Goal: Find specific page/section: Find specific page/section

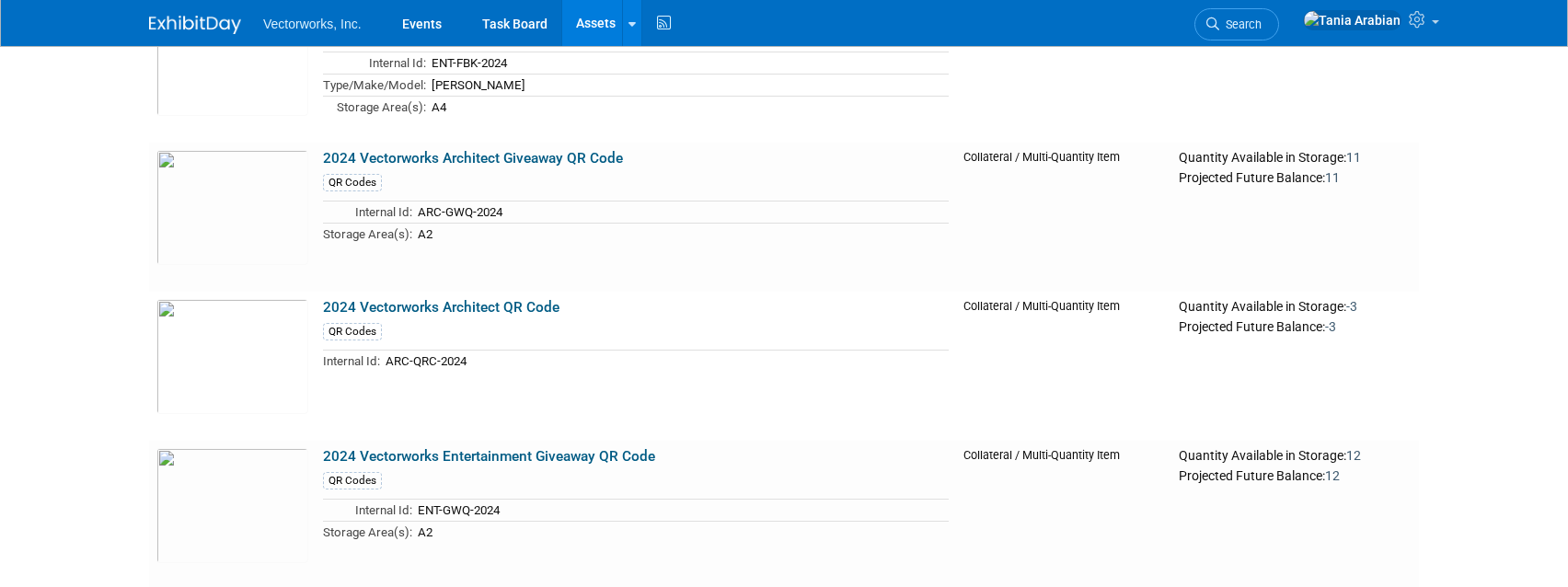
scroll to position [1169, 0]
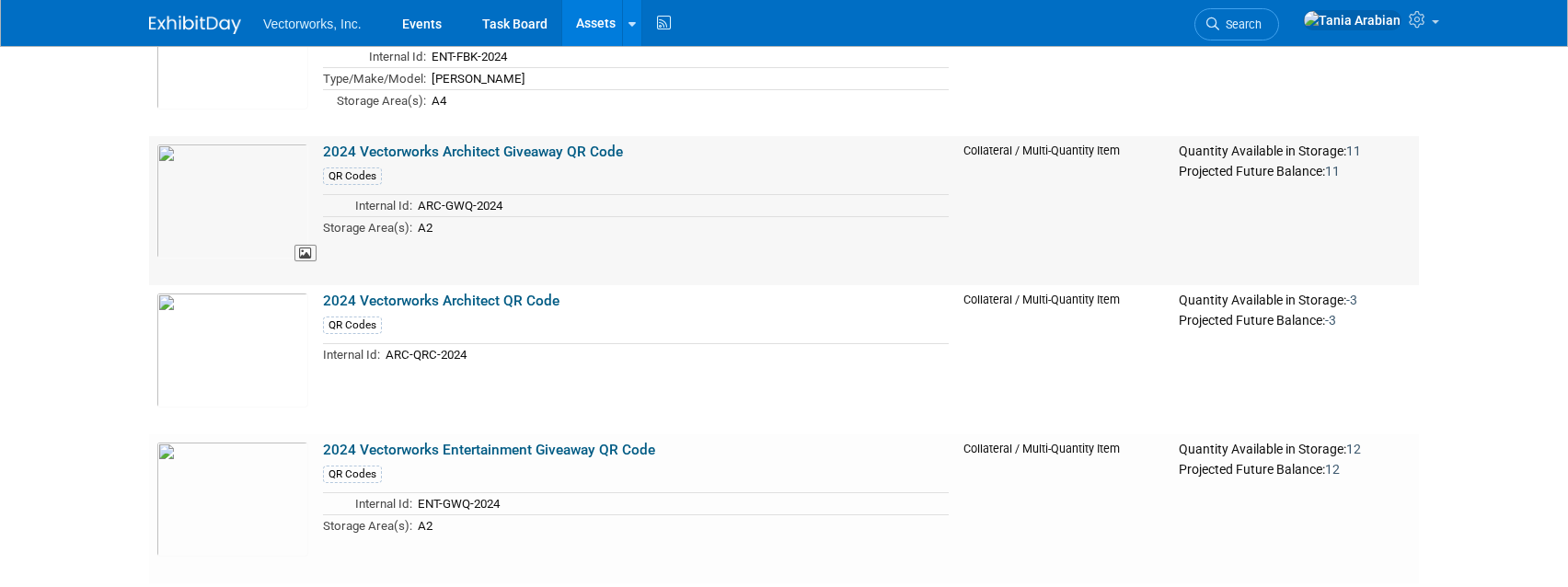
click at [229, 193] on img at bounding box center [232, 201] width 152 height 115
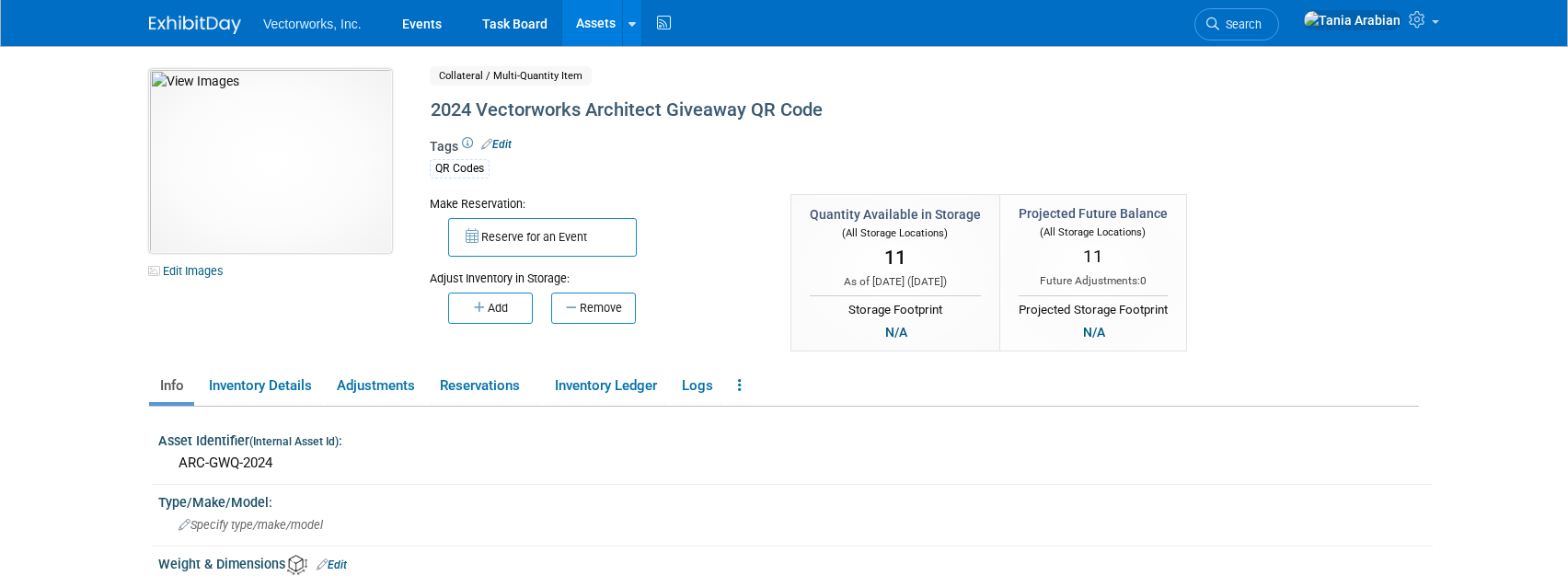
click at [263, 141] on img at bounding box center [270, 161] width 243 height 184
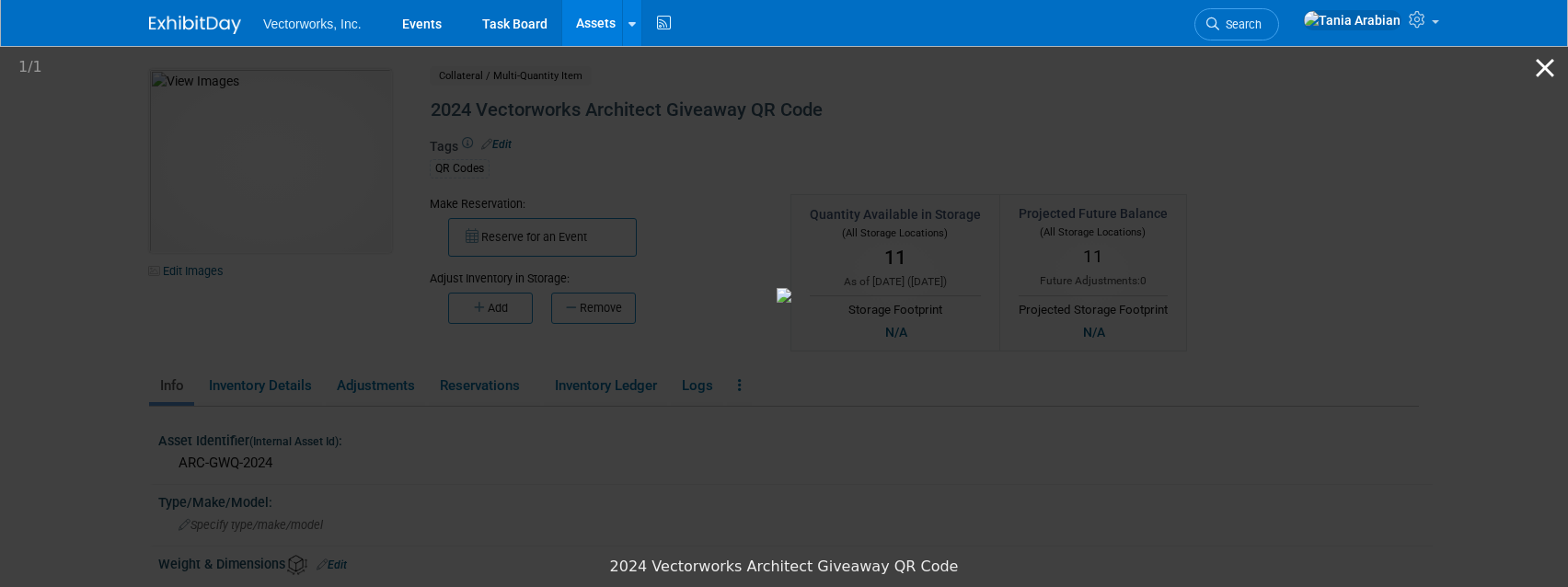
click at [1546, 68] on button "Close gallery" at bounding box center [1545, 67] width 46 height 43
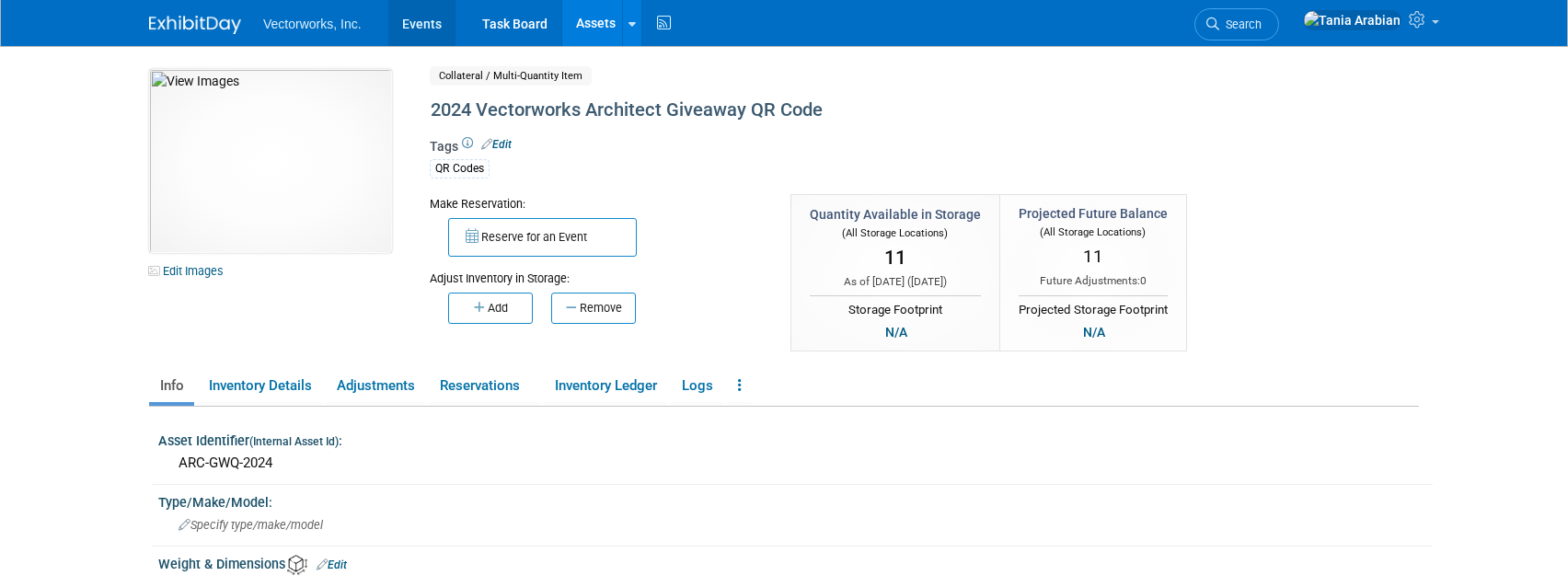
click at [422, 20] on link "Events" at bounding box center [422, 23] width 67 height 46
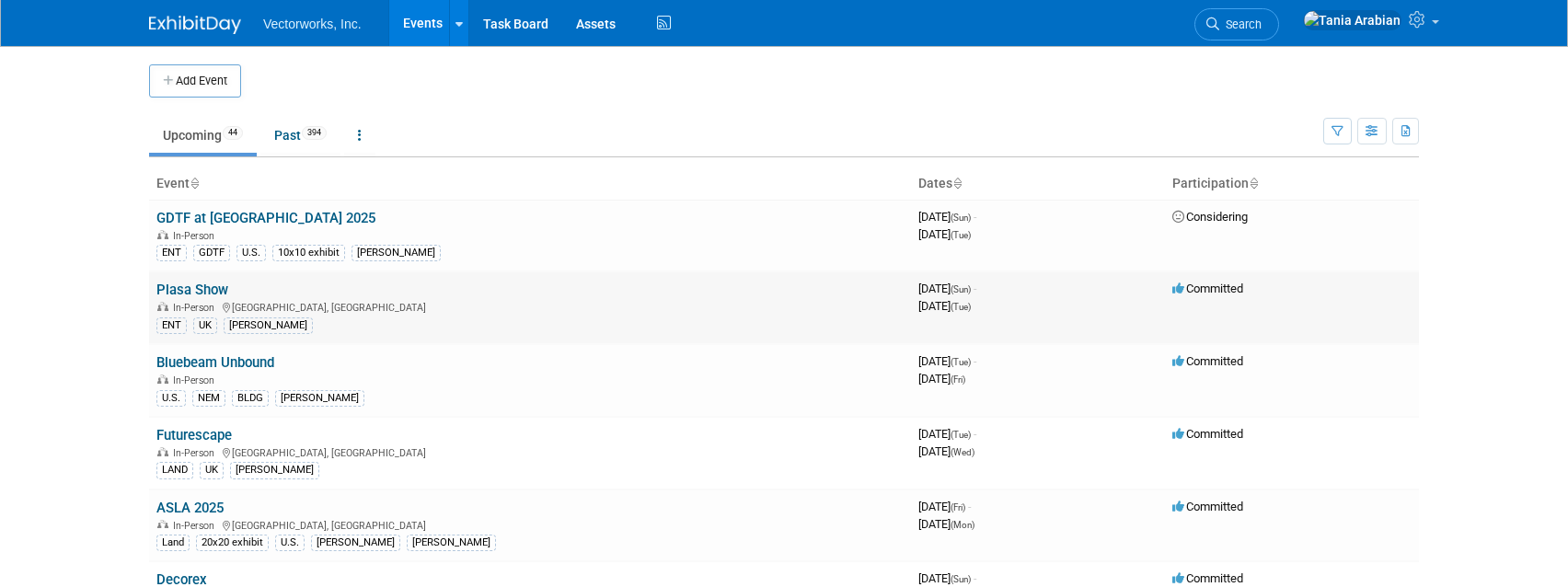
click at [218, 286] on link "Plasa Show" at bounding box center [192, 290] width 72 height 17
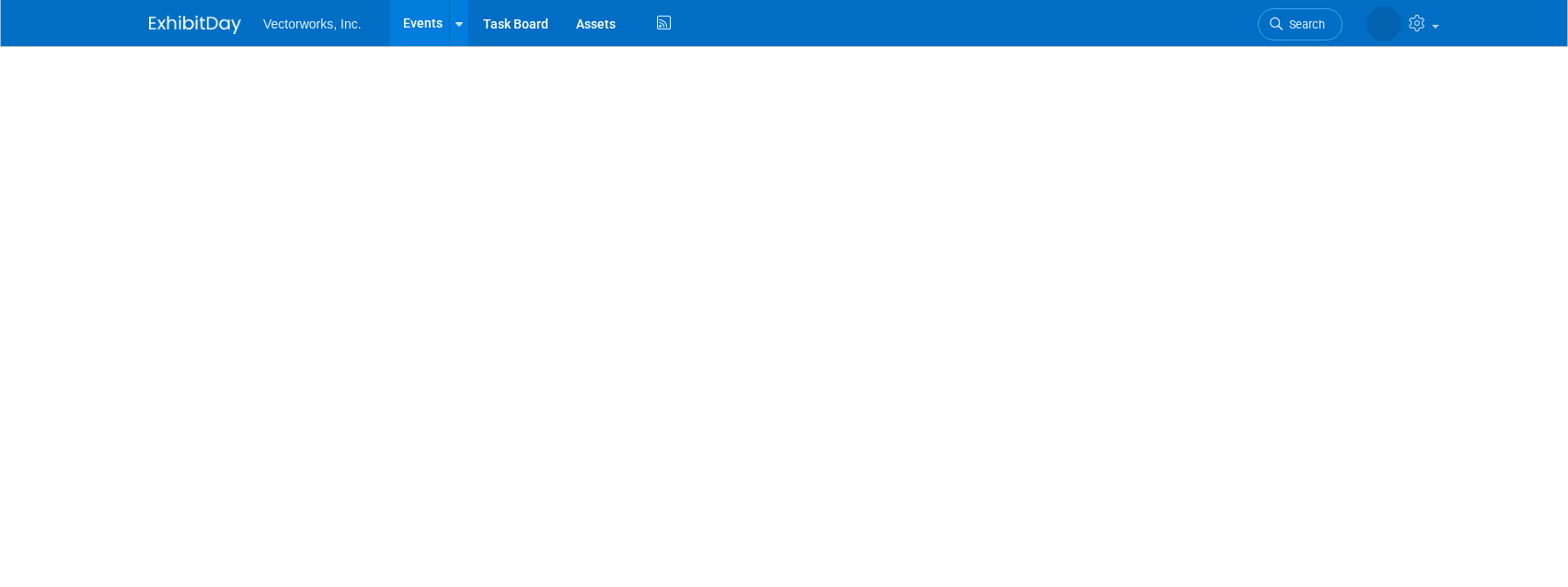
select select "[PERSON_NAME] Arabian"
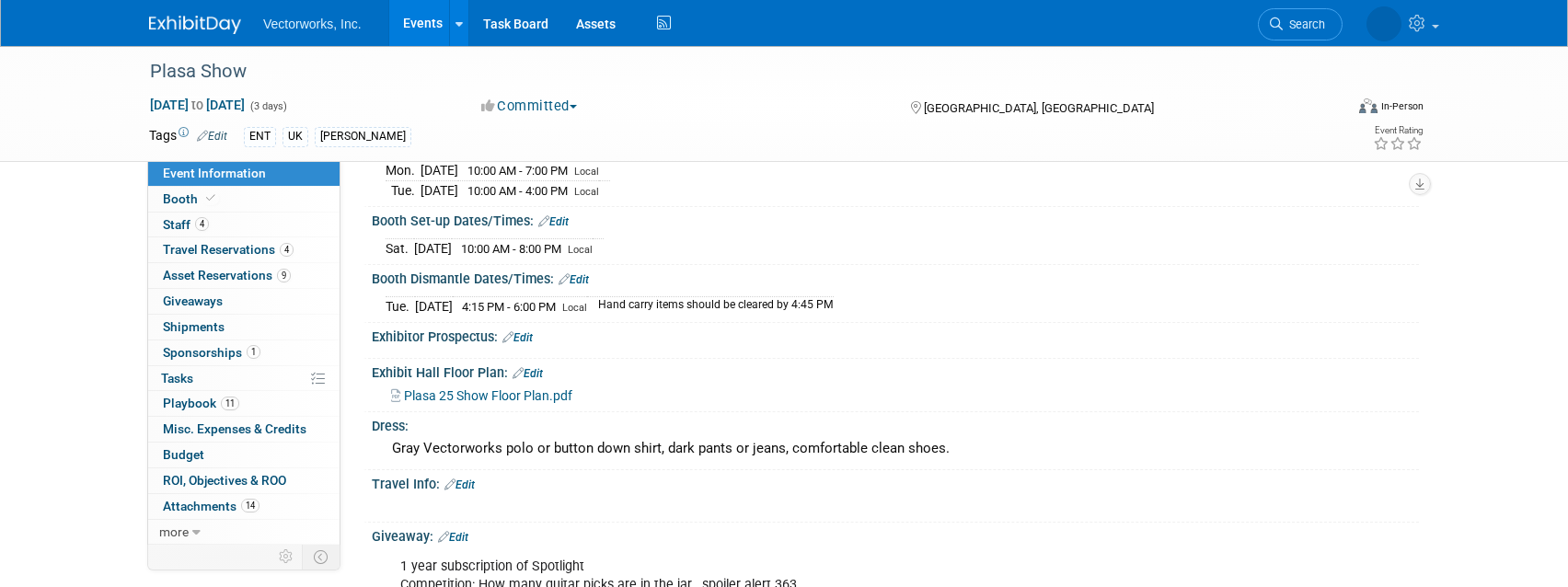
scroll to position [661, 0]
click at [522, 397] on span "Plasa 25 Show Floor Plan.pdf" at bounding box center [488, 395] width 168 height 15
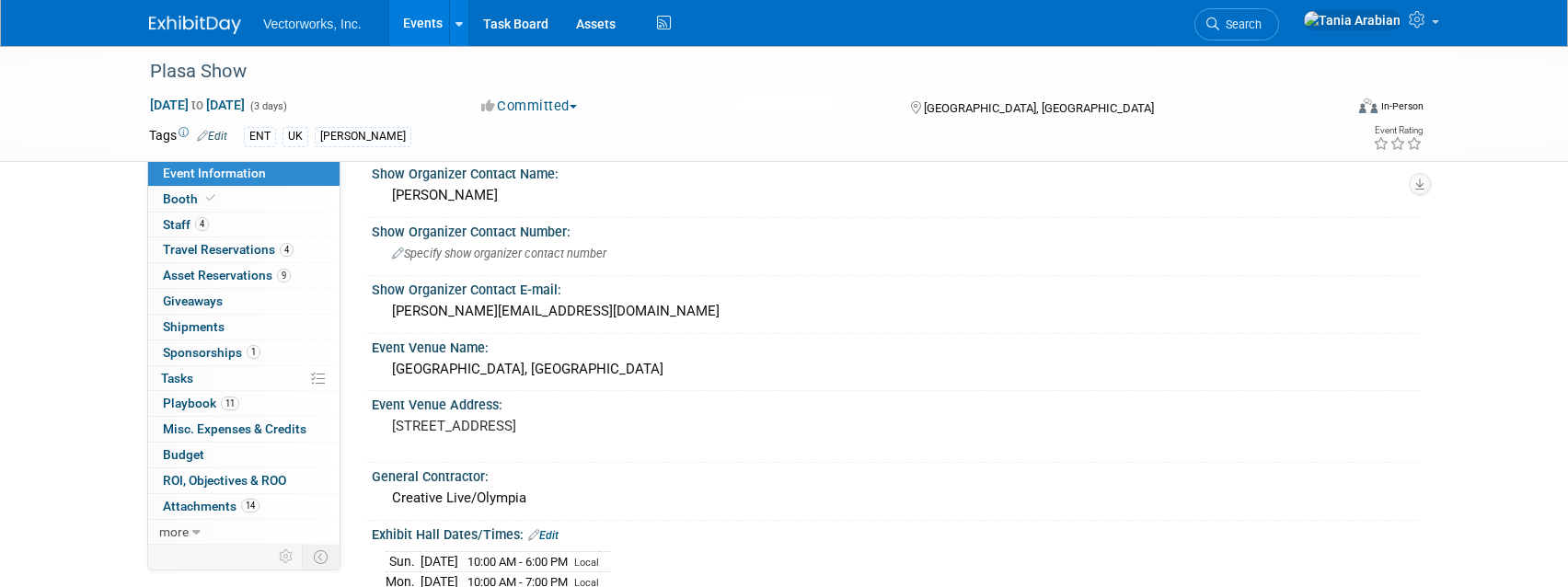
scroll to position [0, 0]
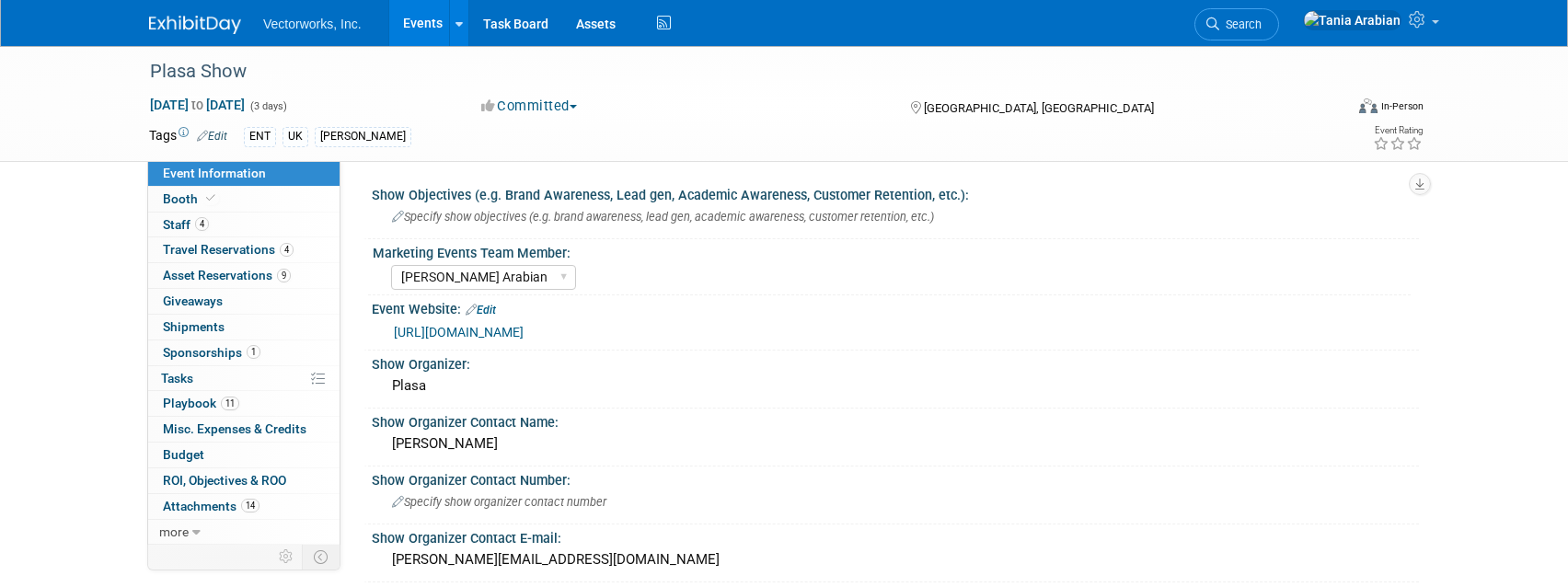
click at [412, 26] on link "Events" at bounding box center [423, 23] width 67 height 46
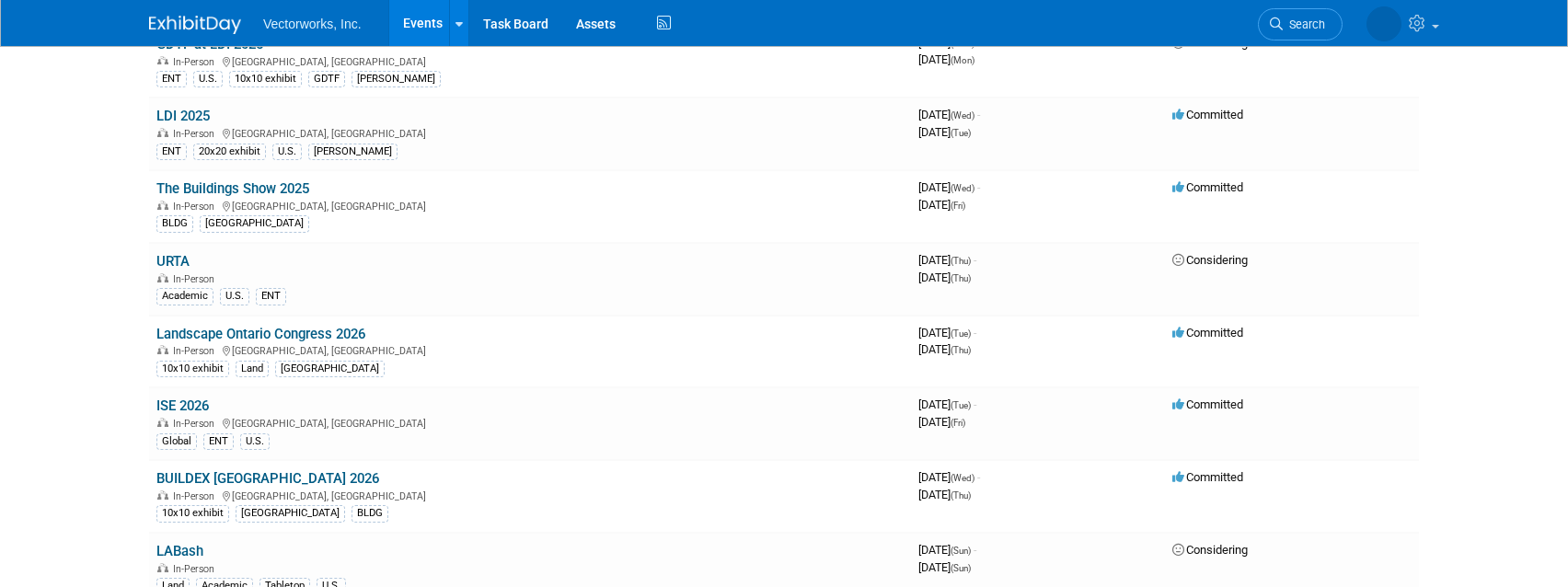
scroll to position [1103, 0]
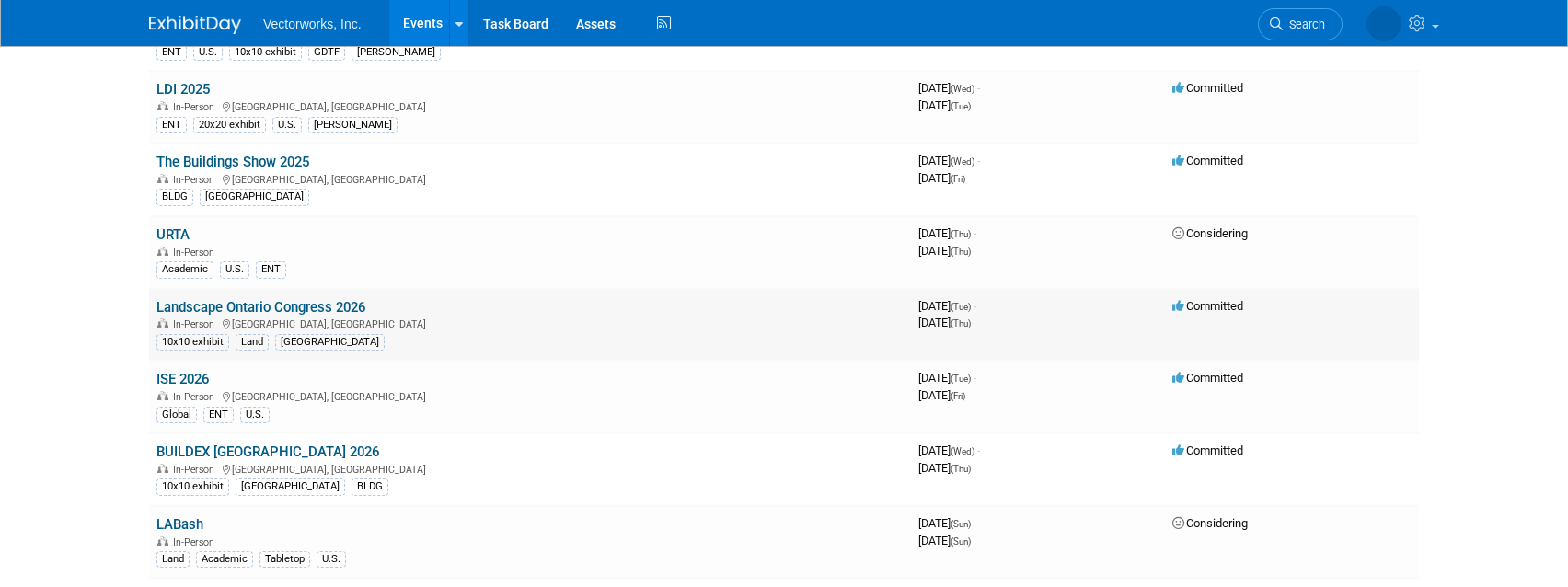
click at [326, 307] on link "Landscape Ontario Congress 2026" at bounding box center [261, 308] width 209 height 17
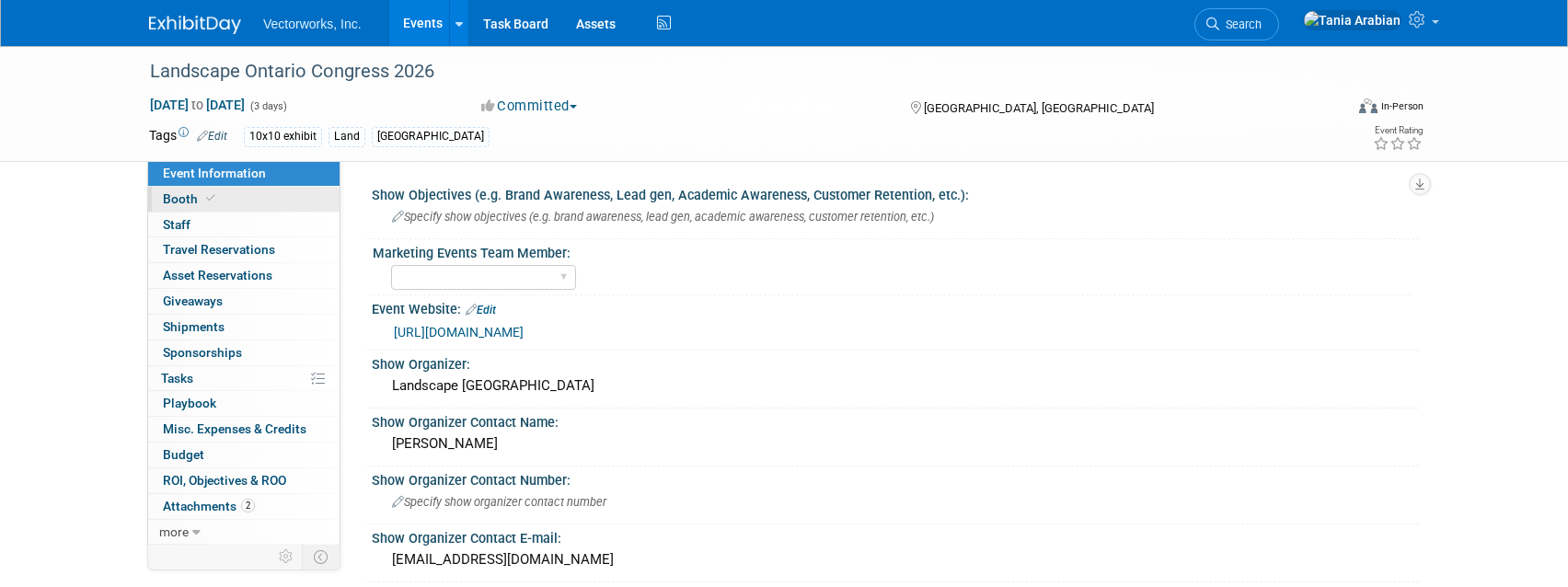
click at [187, 201] on span "Booth" at bounding box center [190, 199] width 56 height 15
